Goal: Obtain resource: Download file/media

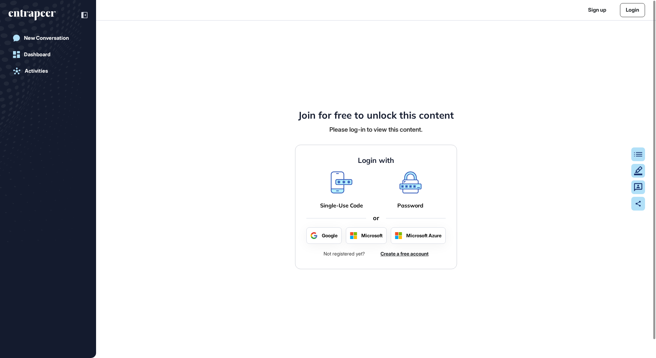
click at [335, 205] on div "Single-Use Code" at bounding box center [341, 205] width 43 height 7
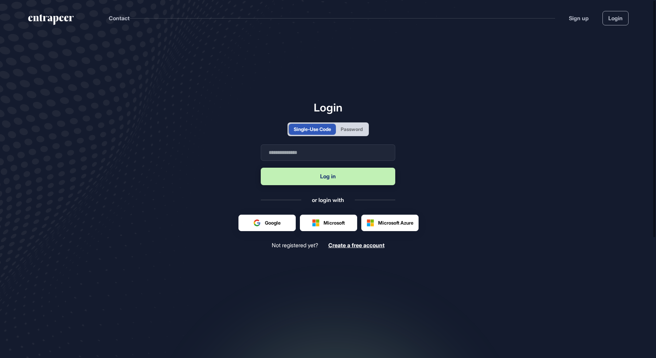
scroll to position [0, 0]
click at [322, 153] on input "text" at bounding box center [328, 152] width 134 height 16
click at [346, 126] on div "Password" at bounding box center [352, 129] width 22 height 7
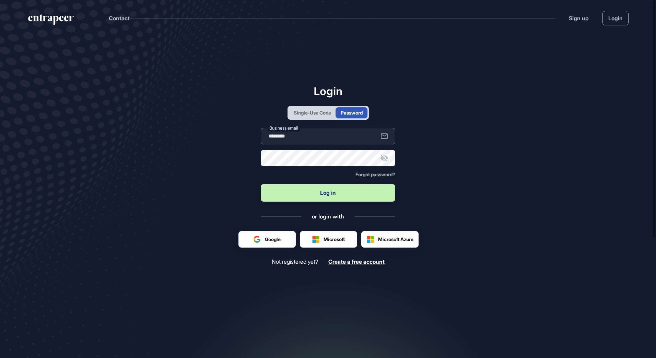
click at [305, 136] on input "********" at bounding box center [328, 136] width 134 height 16
type input "**********"
click at [310, 193] on button "Log in" at bounding box center [328, 192] width 134 height 17
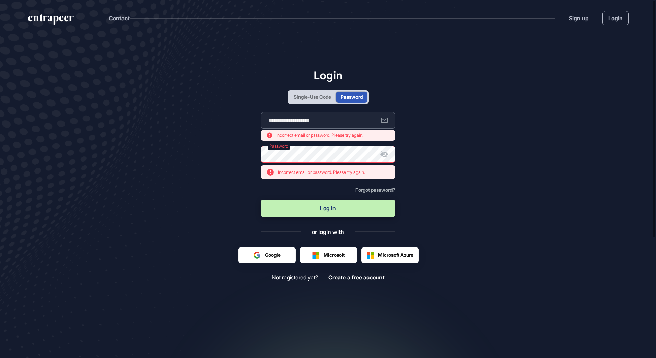
click at [346, 120] on input "**********" at bounding box center [328, 120] width 134 height 16
drag, startPoint x: 331, startPoint y: 94, endPoint x: 330, endPoint y: 98, distance: 3.8
click at [330, 94] on div "Single-Use Code" at bounding box center [312, 96] width 37 height 7
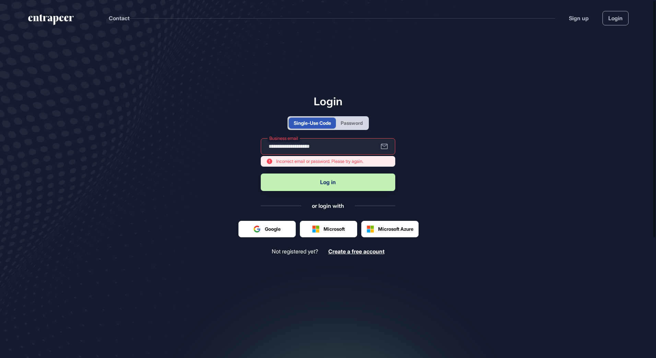
click at [342, 182] on button "Log in" at bounding box center [328, 182] width 134 height 17
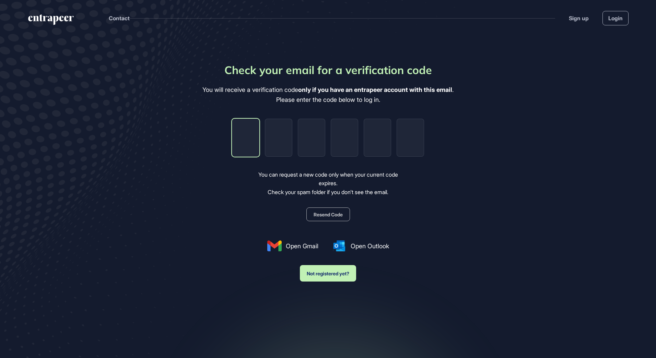
click at [244, 145] on input "tel" at bounding box center [245, 138] width 27 height 38
type input "*"
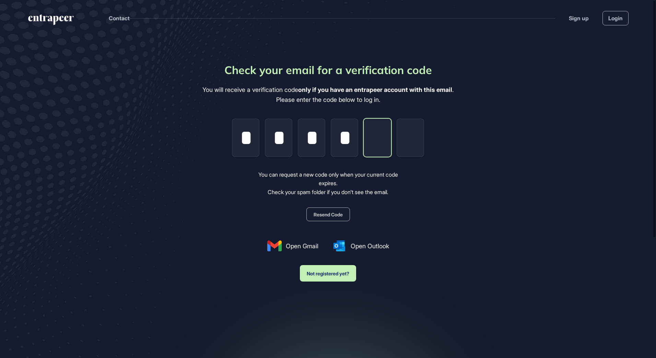
type input "*"
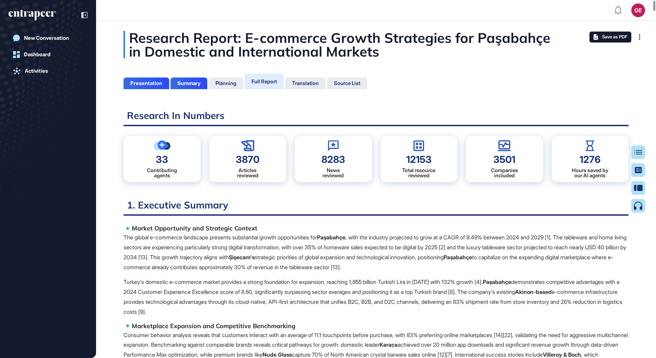
scroll to position [3, 0]
click at [611, 38] on span "Save as PDF" at bounding box center [614, 36] width 25 height 5
click at [25, 173] on div "New Conversation Dashboard Activities" at bounding box center [48, 186] width 79 height 310
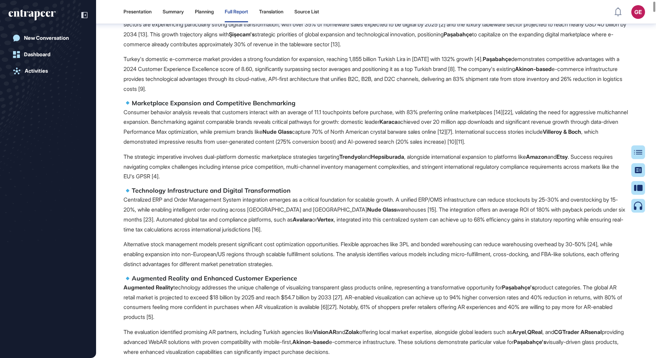
scroll to position [72, 0]
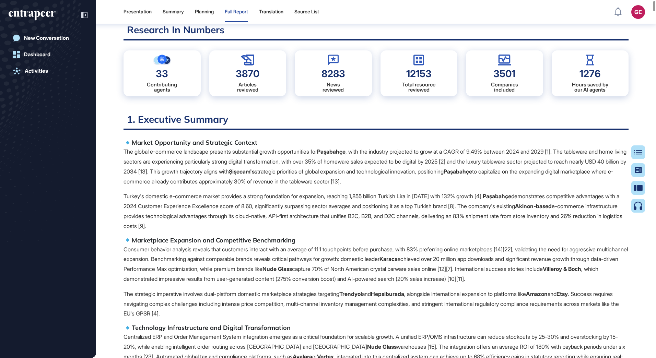
click at [459, 183] on p "The global e-commerce landscape presents substantial growth opportunities for P…" at bounding box center [375, 166] width 505 height 39
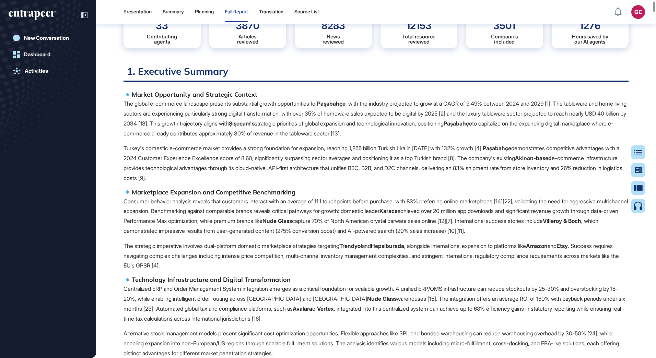
scroll to position [209, 0]
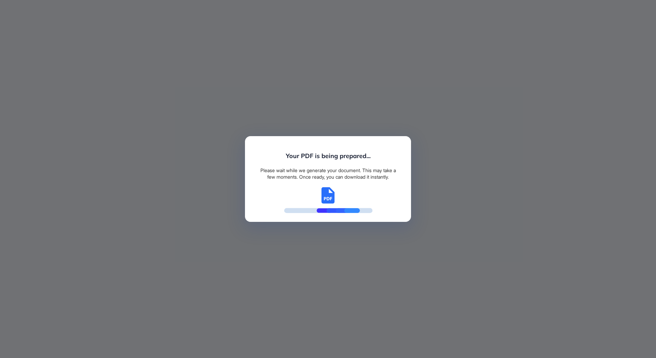
scroll to position [3, 0]
